Goal: Information Seeking & Learning: Learn about a topic

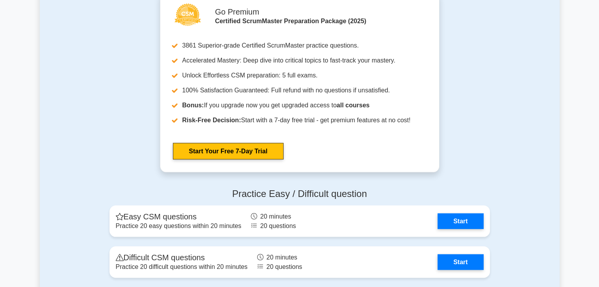
scroll to position [1653, 0]
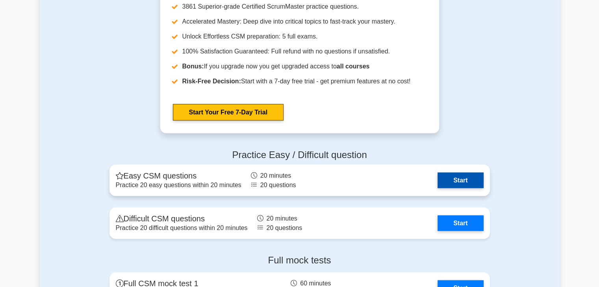
click at [466, 188] on link "Start" at bounding box center [460, 181] width 46 height 16
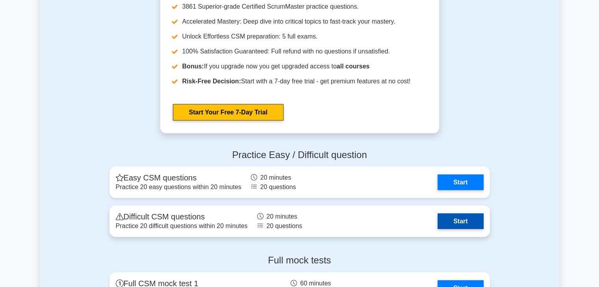
click at [442, 229] on link "Start" at bounding box center [460, 222] width 46 height 16
